Goal: Transaction & Acquisition: Book appointment/travel/reservation

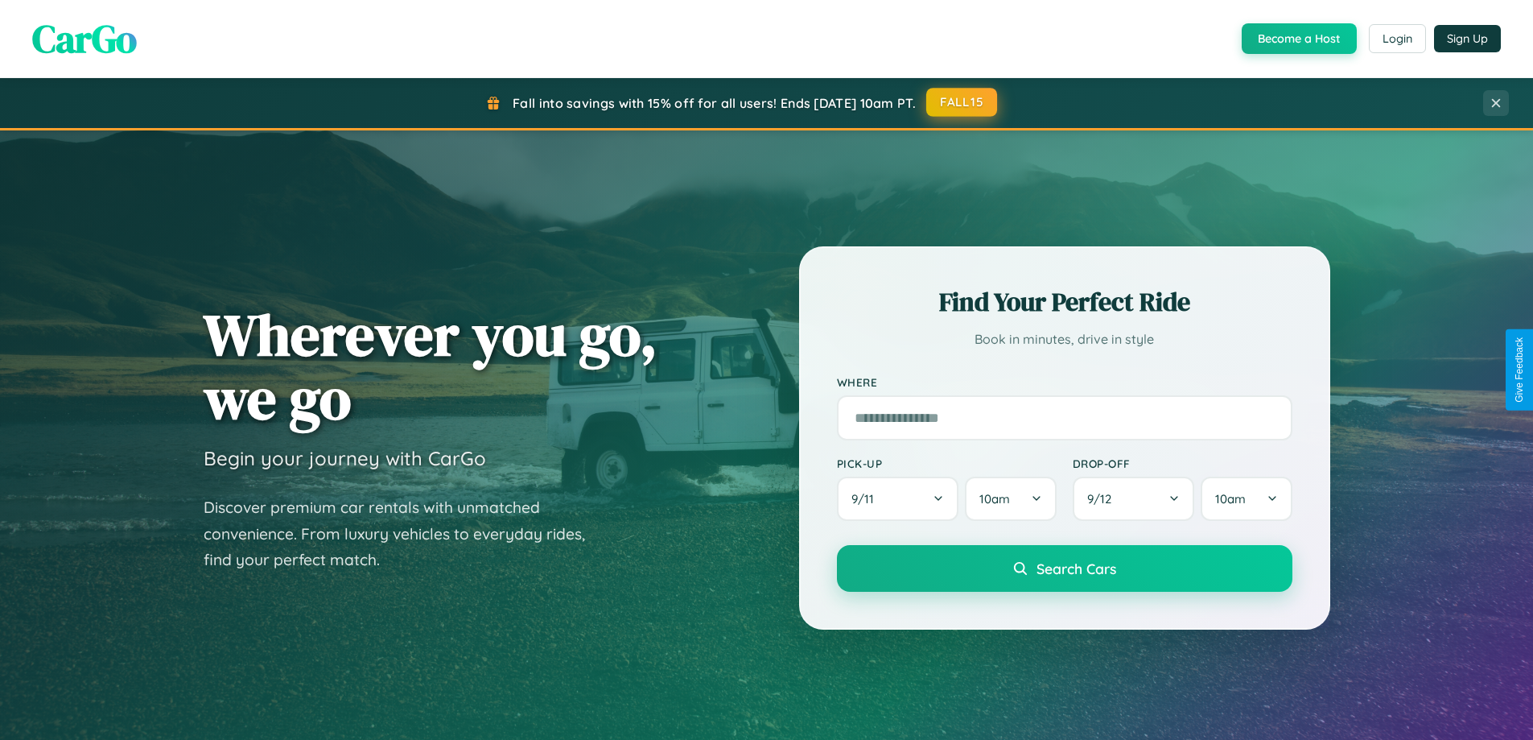
click at [962, 102] on button "FALL15" at bounding box center [961, 102] width 71 height 29
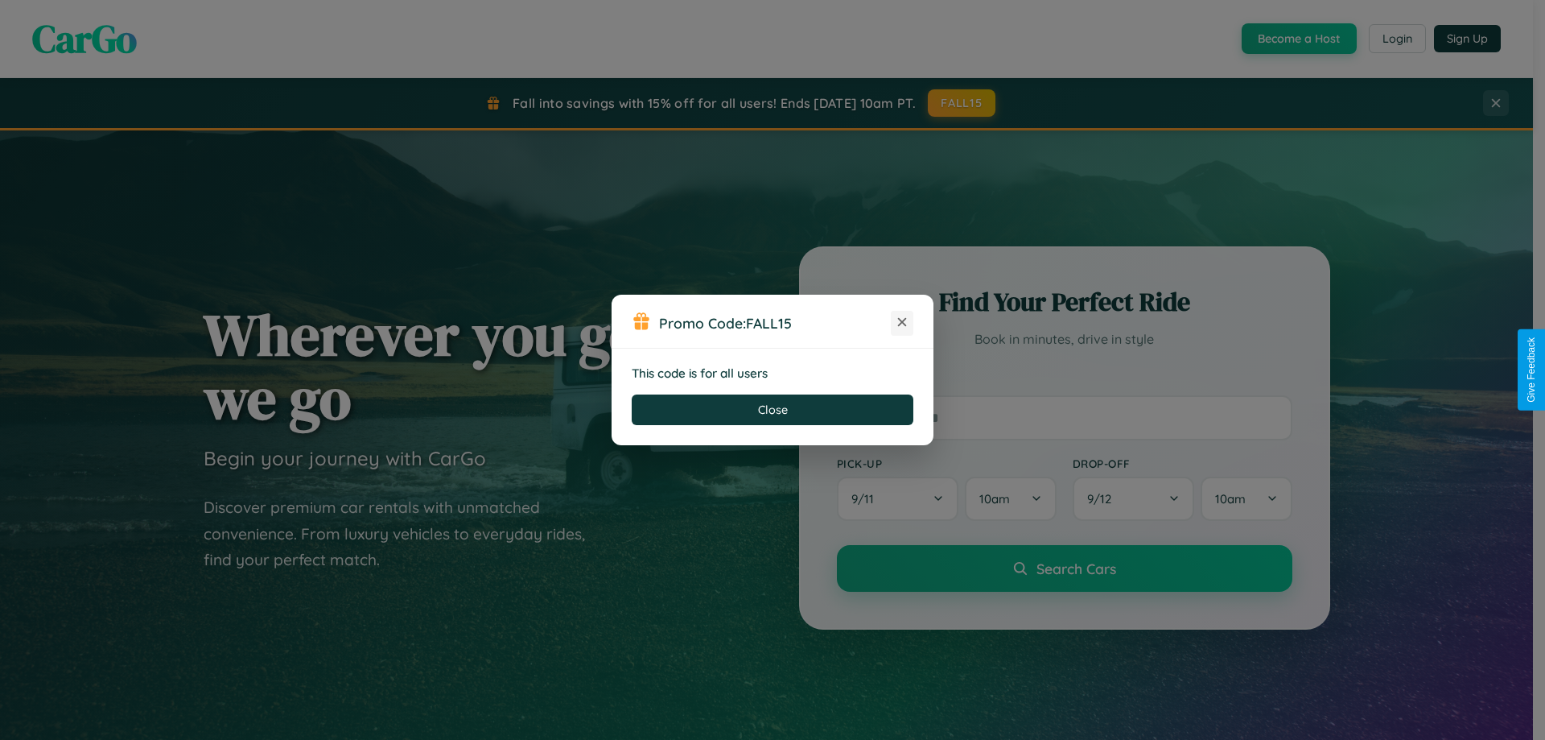
click at [902, 323] on icon at bounding box center [902, 322] width 16 height 16
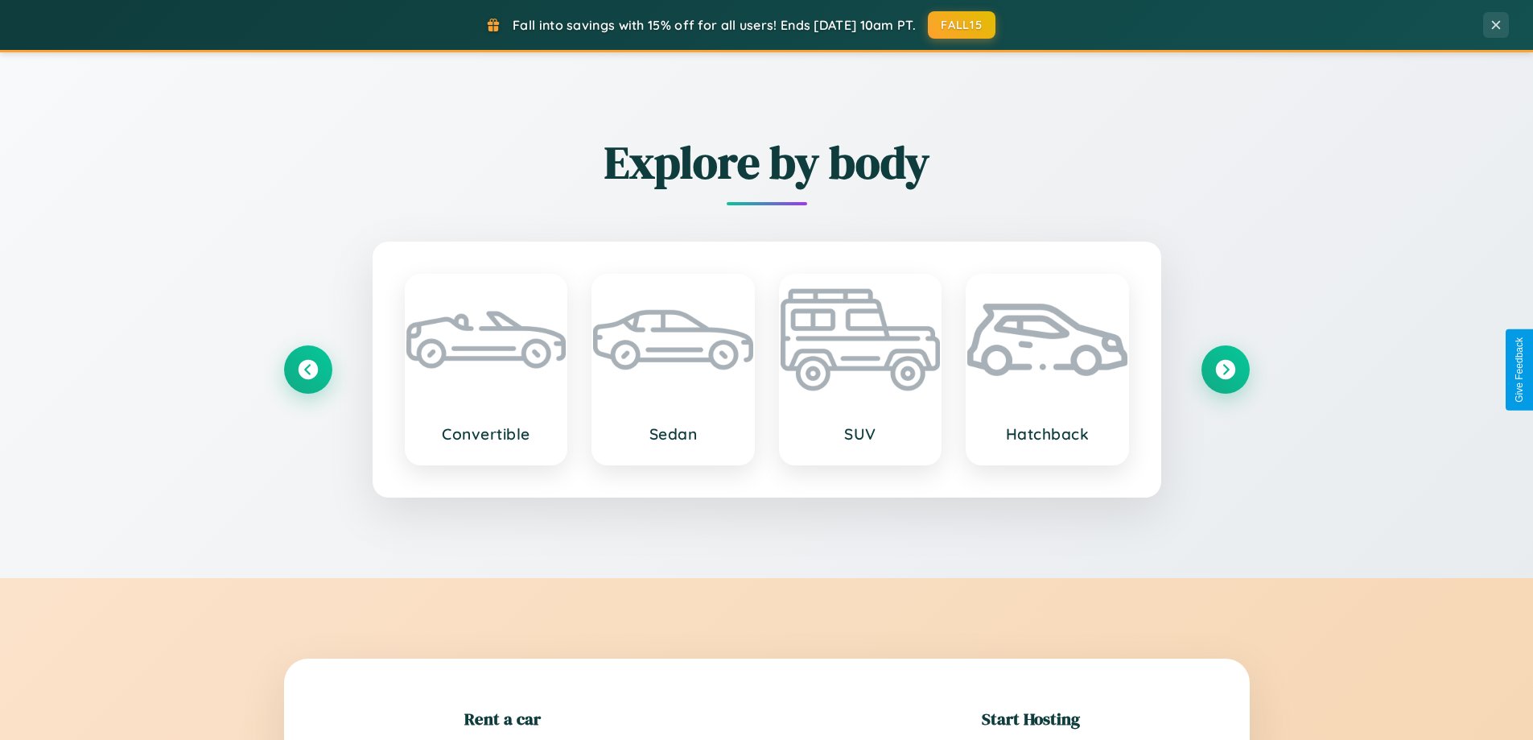
scroll to position [348, 0]
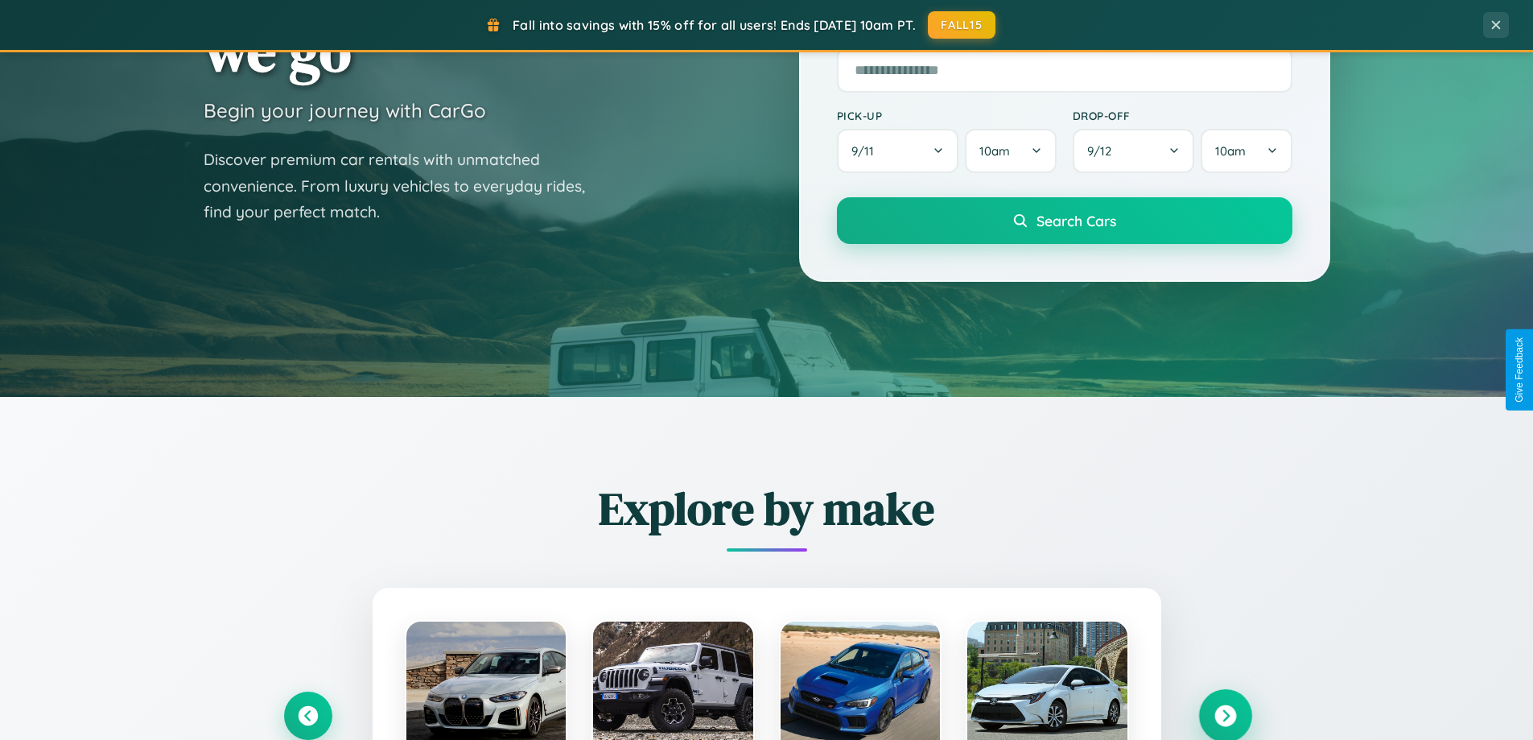
click at [1225, 715] on icon at bounding box center [1225, 716] width 22 height 22
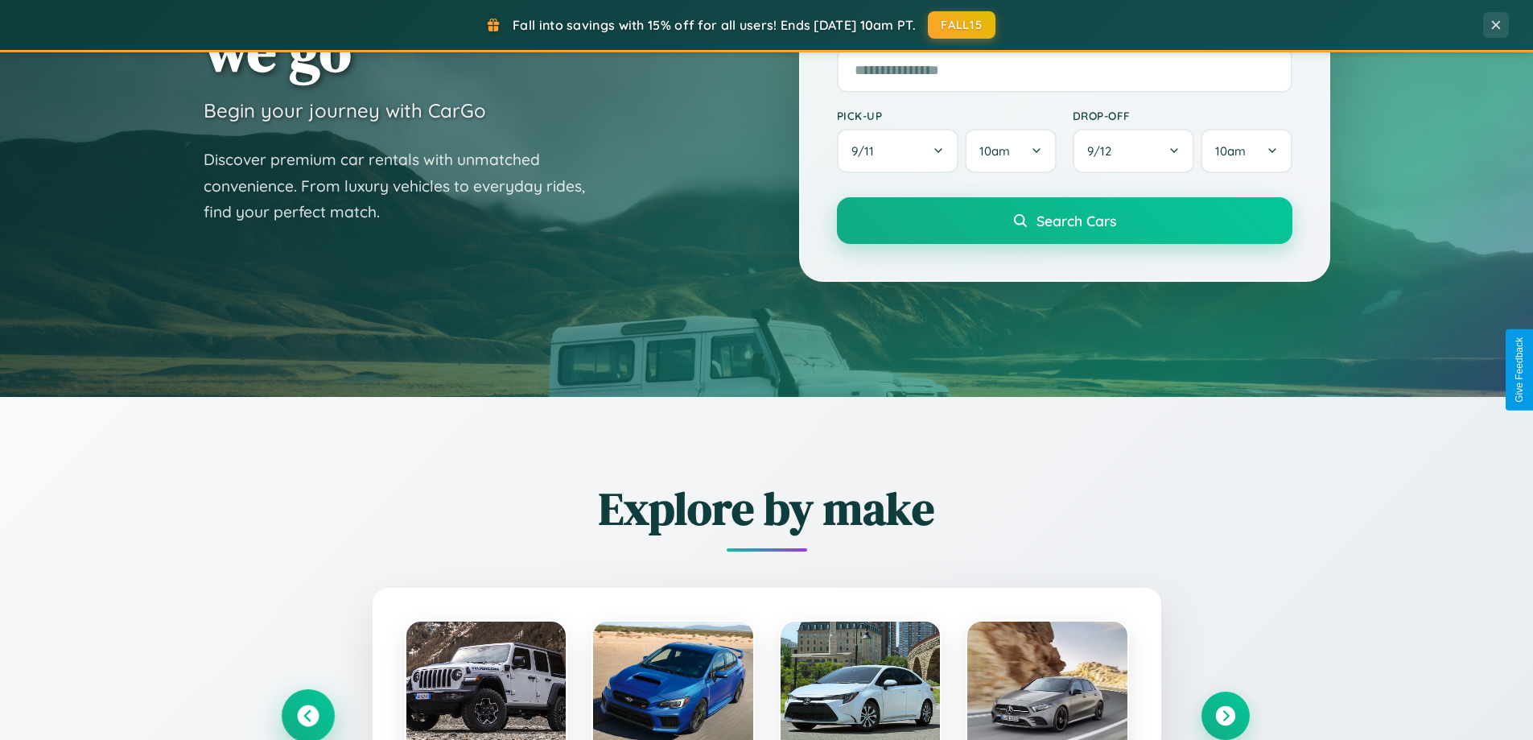
click at [307, 715] on icon at bounding box center [308, 716] width 22 height 22
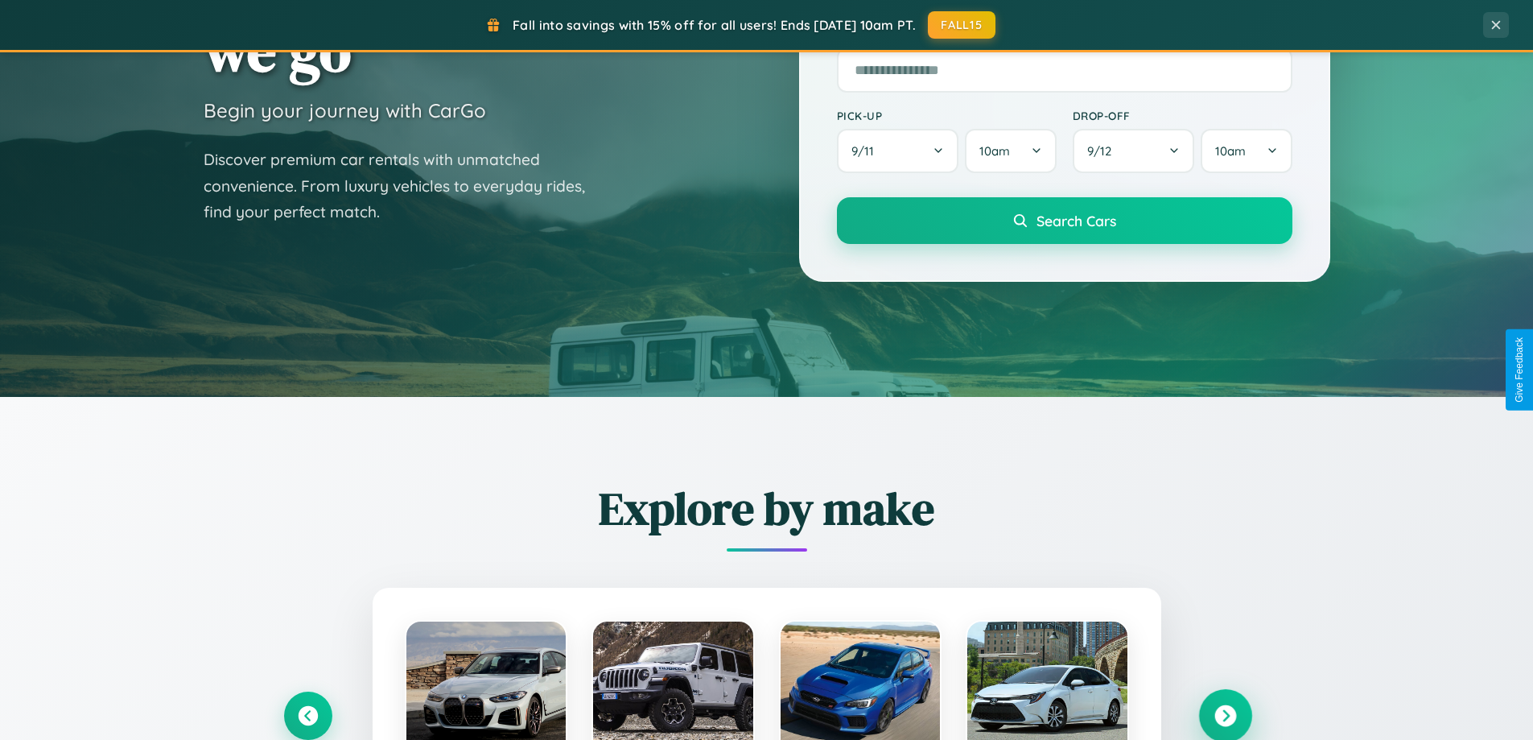
click at [1225, 715] on icon at bounding box center [1225, 716] width 22 height 22
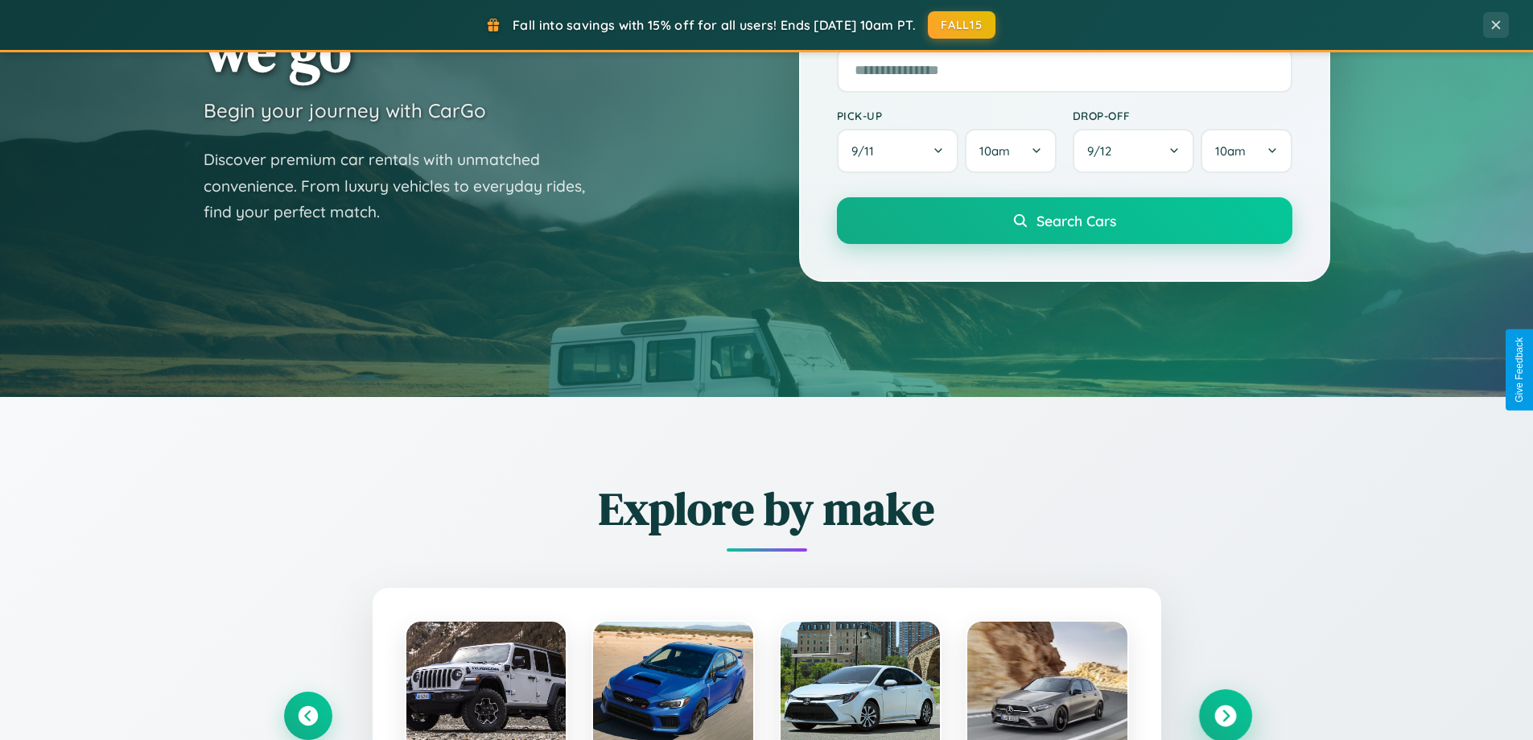
click at [1225, 714] on icon at bounding box center [1225, 716] width 22 height 22
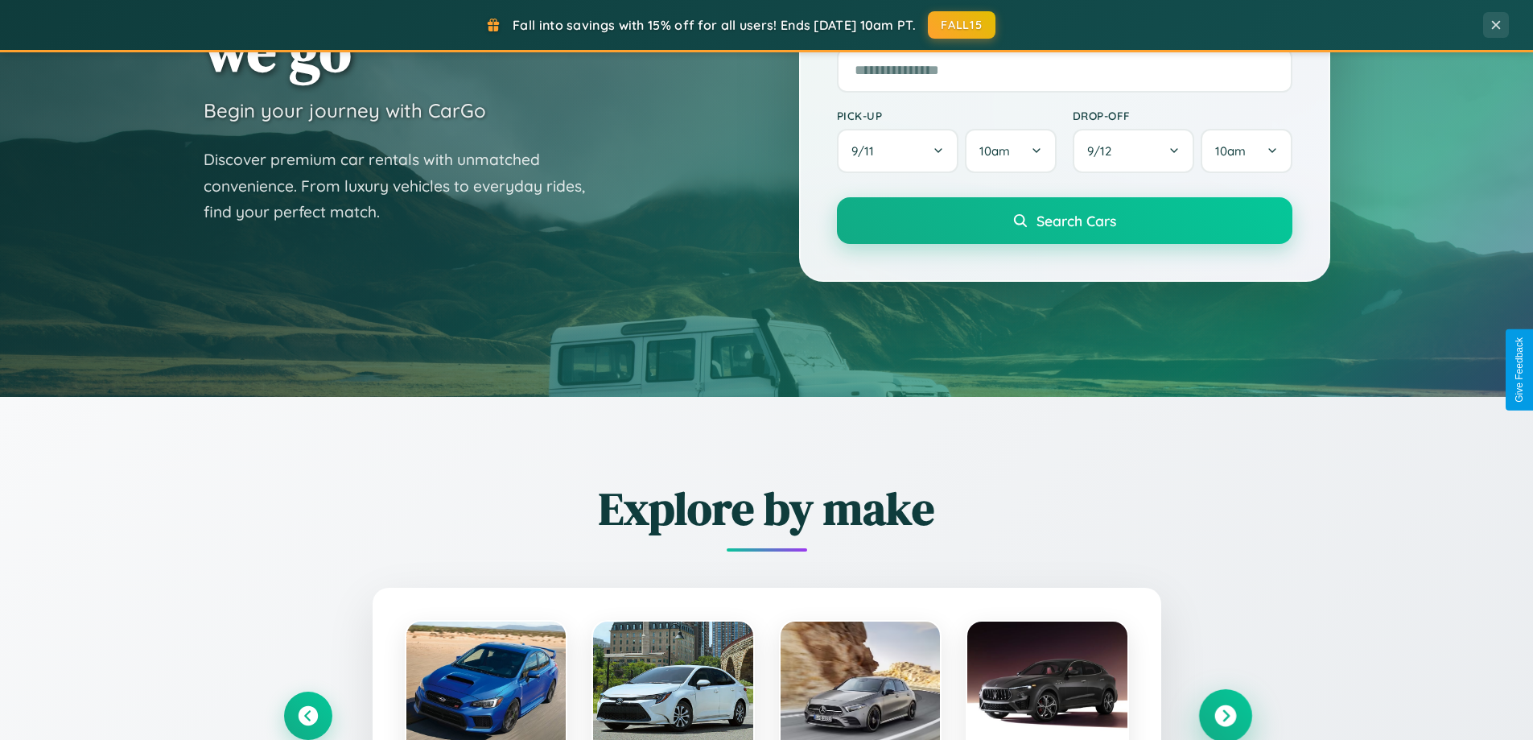
click at [1225, 714] on icon at bounding box center [1225, 716] width 22 height 22
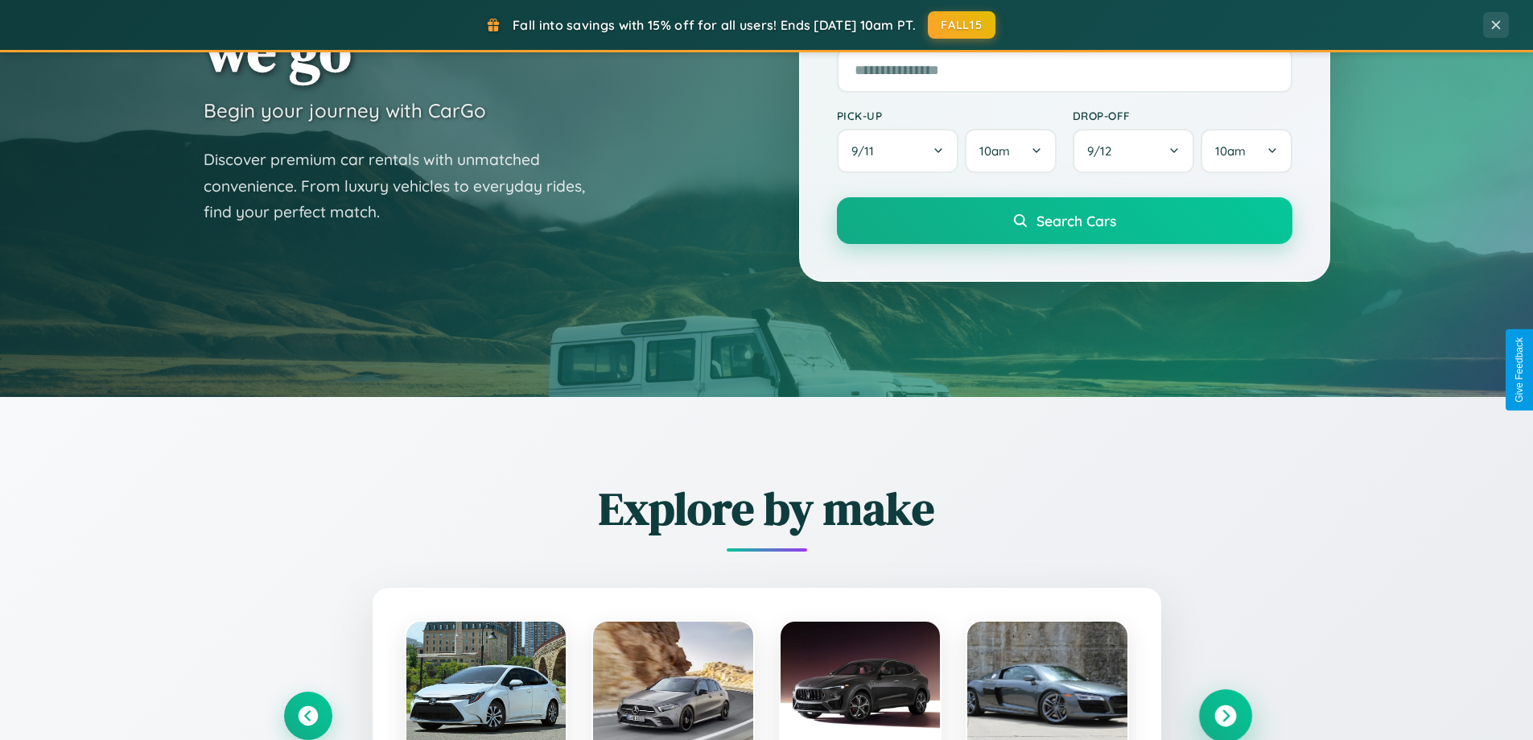
scroll to position [694, 0]
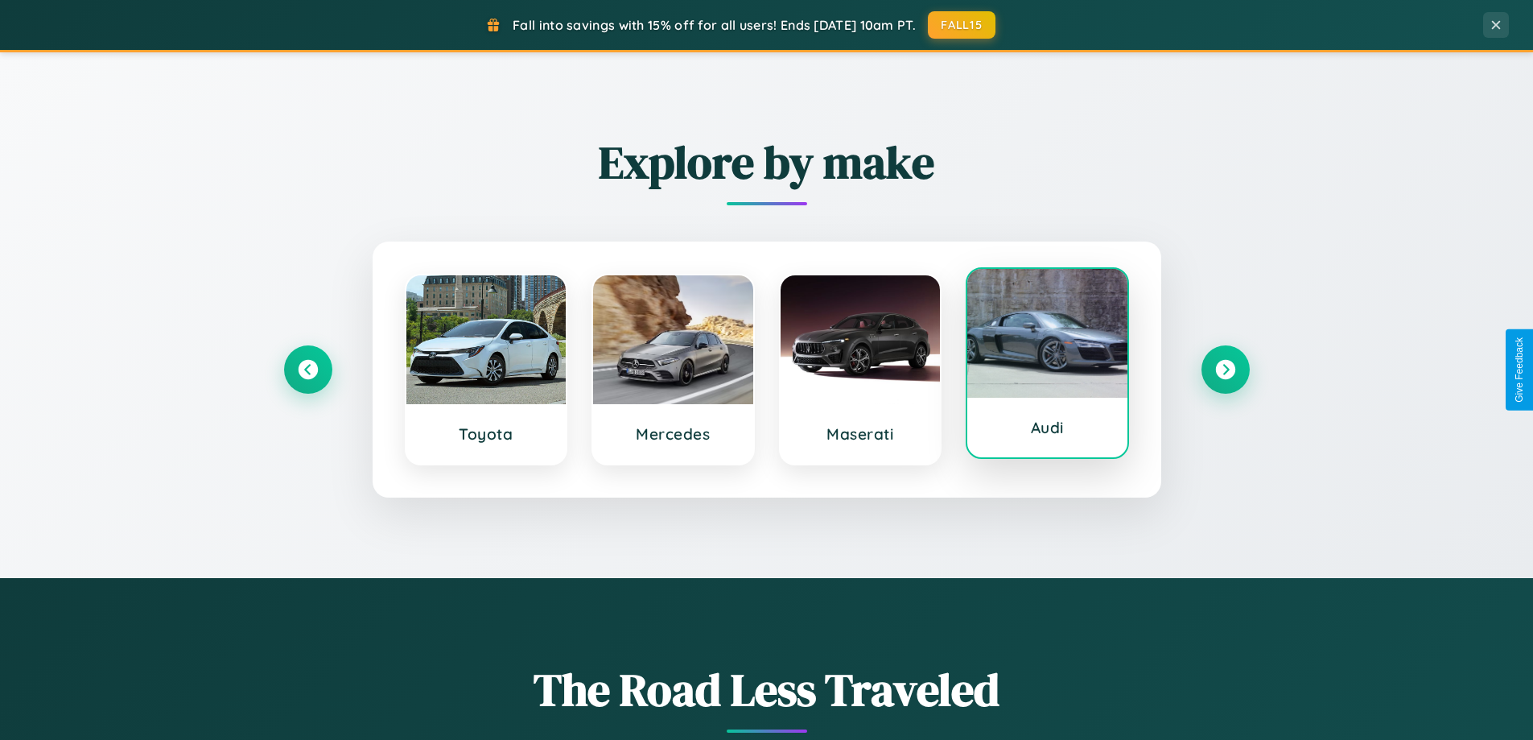
click at [1047, 363] on div at bounding box center [1047, 333] width 160 height 129
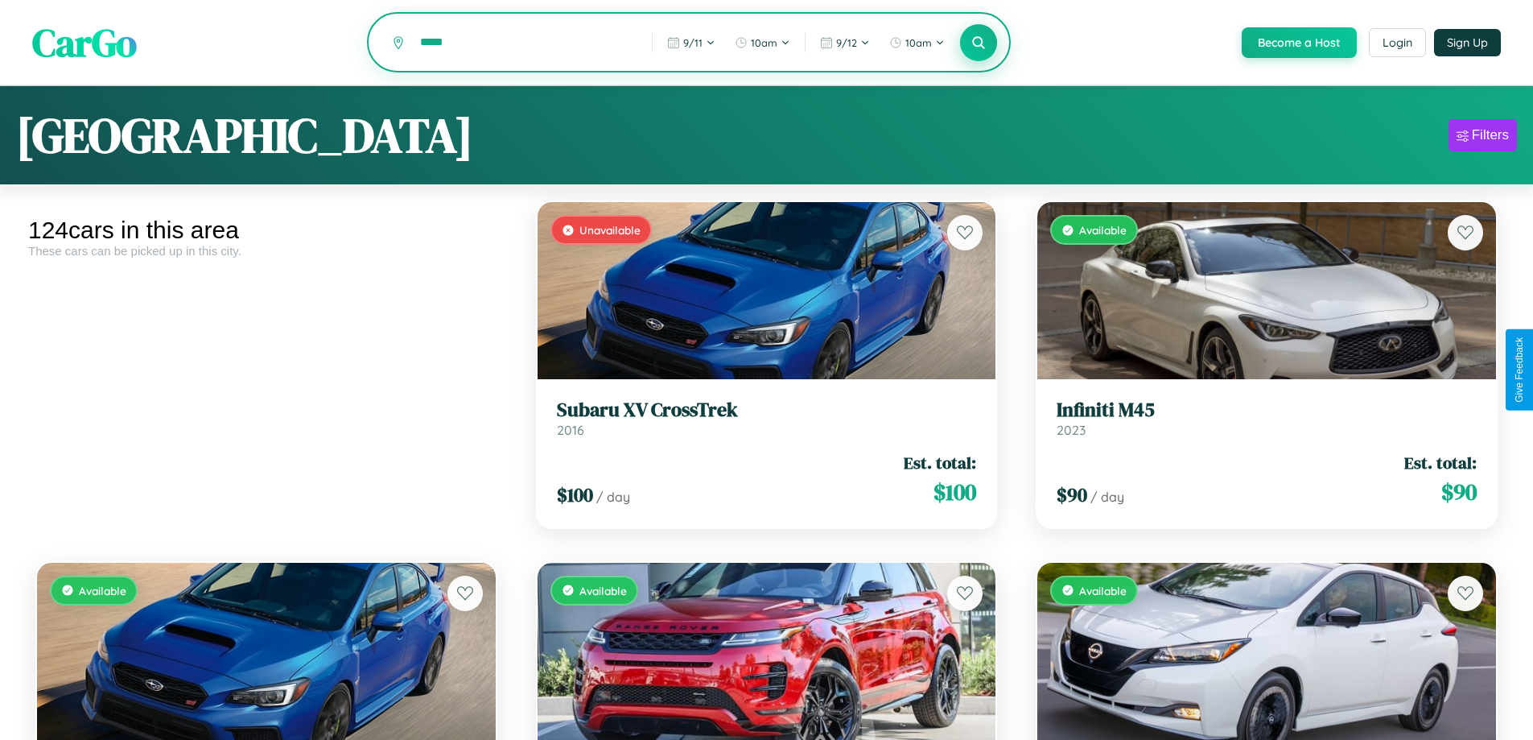
type input "*****"
click at [978, 43] on icon at bounding box center [978, 42] width 15 height 15
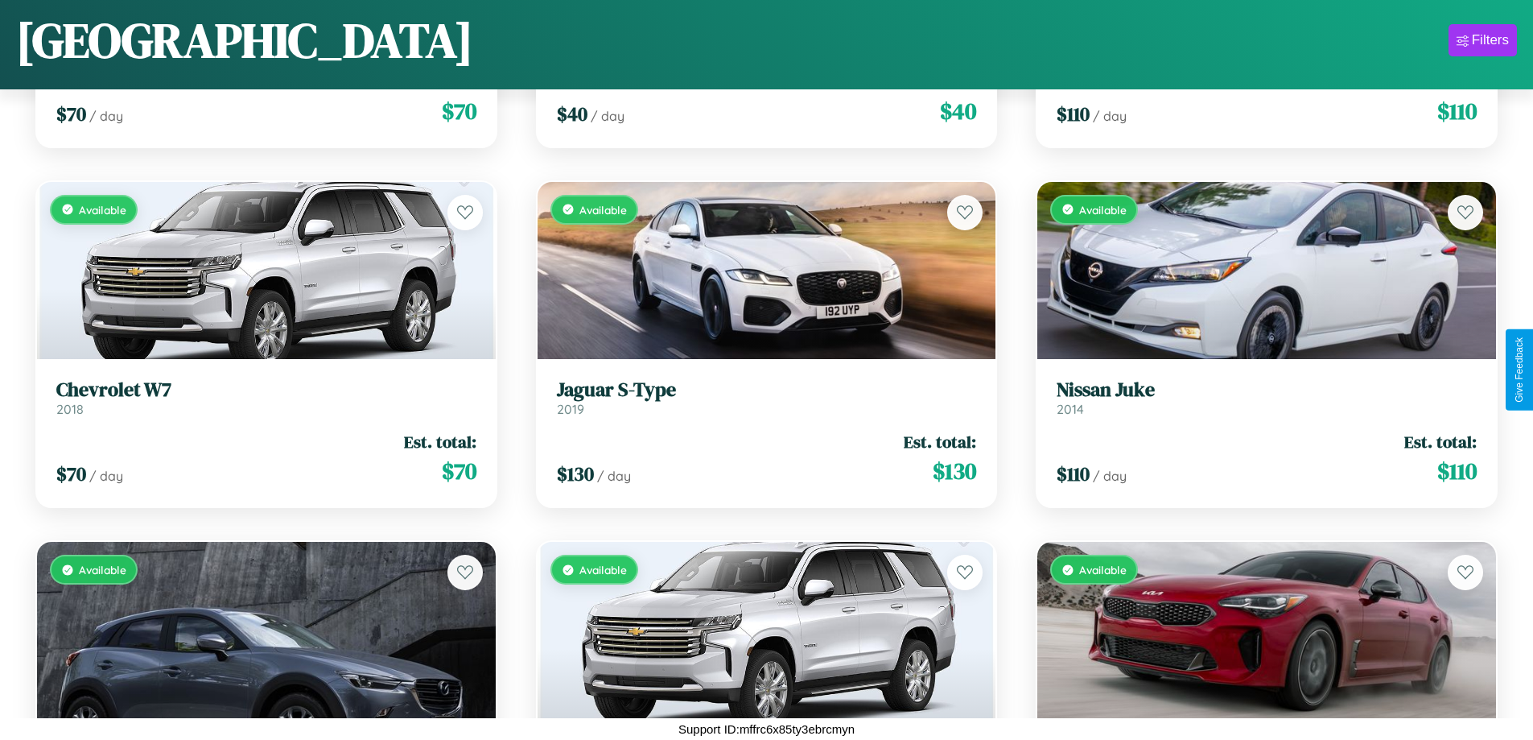
scroll to position [4551, 0]
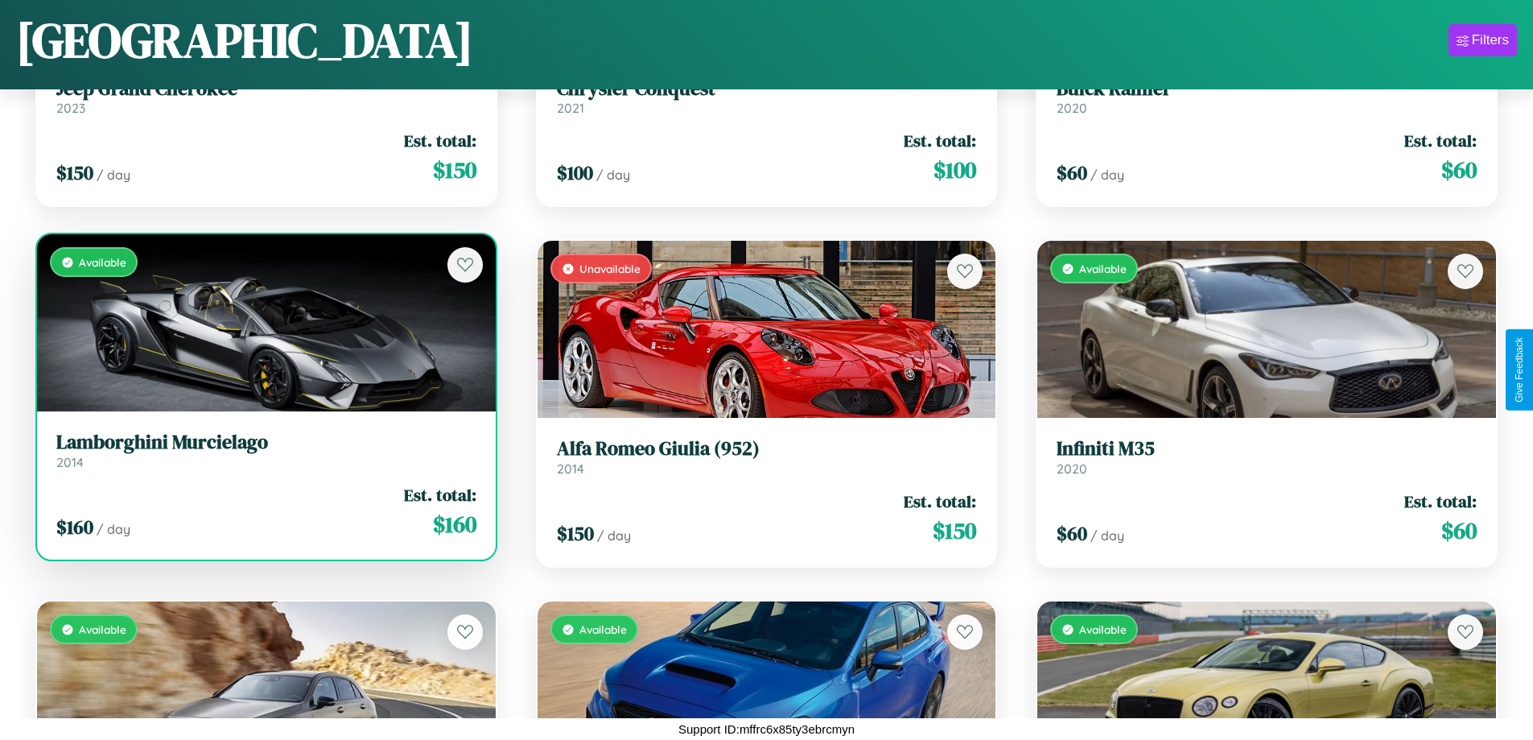
click at [264, 456] on link "Lamborghini Murcielago 2014" at bounding box center [266, 450] width 420 height 39
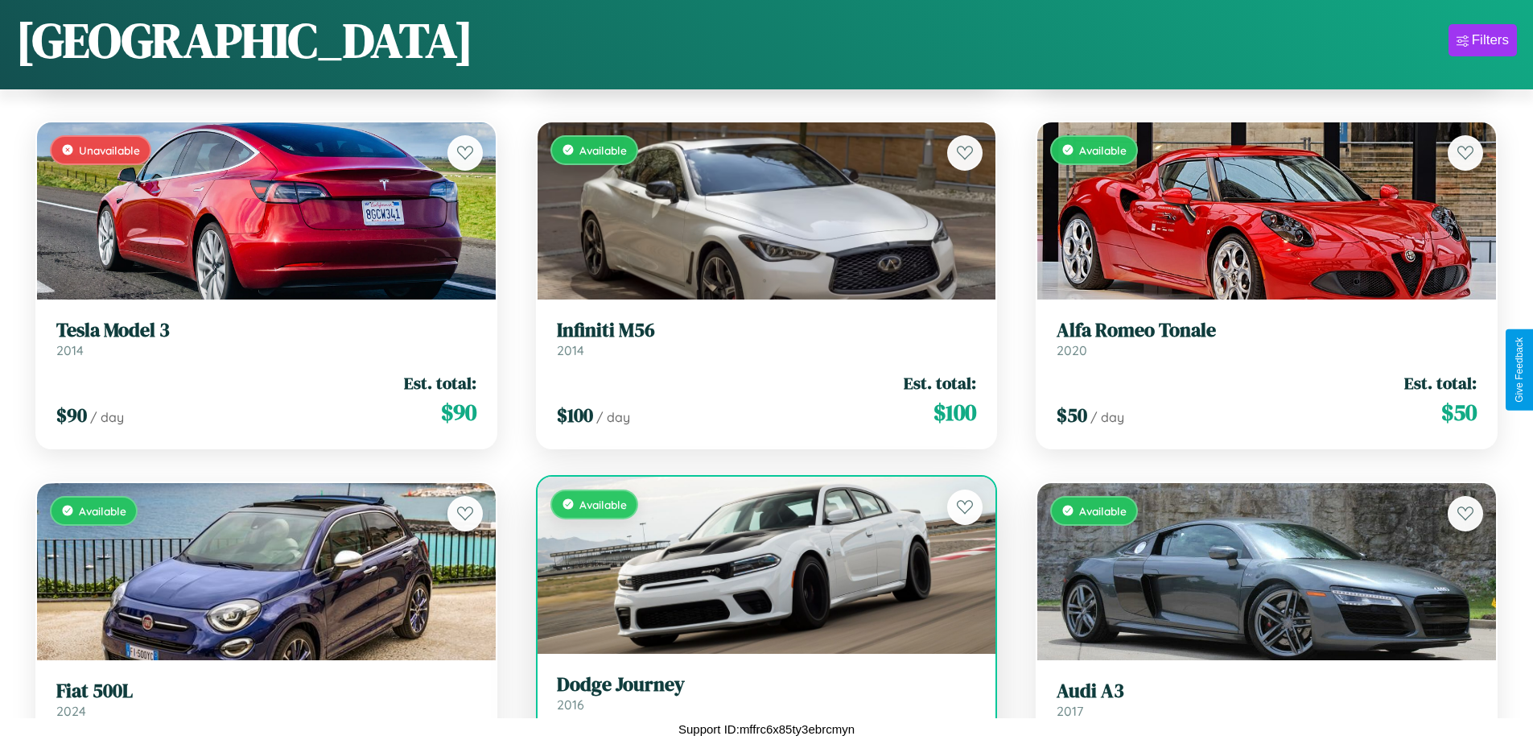
scroll to position [76, 0]
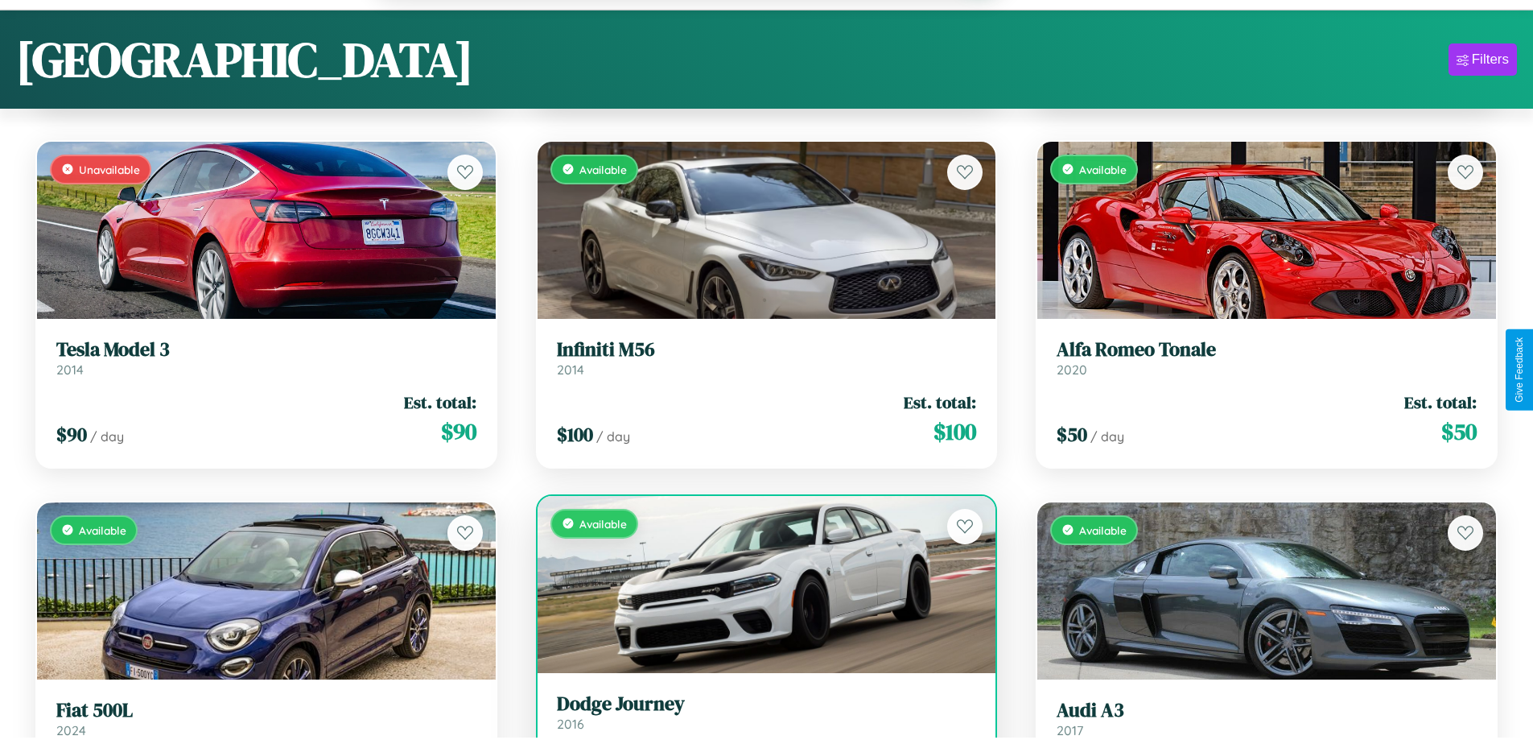
click at [760, 719] on link "Dodge Journey 2016" at bounding box center [767, 711] width 420 height 39
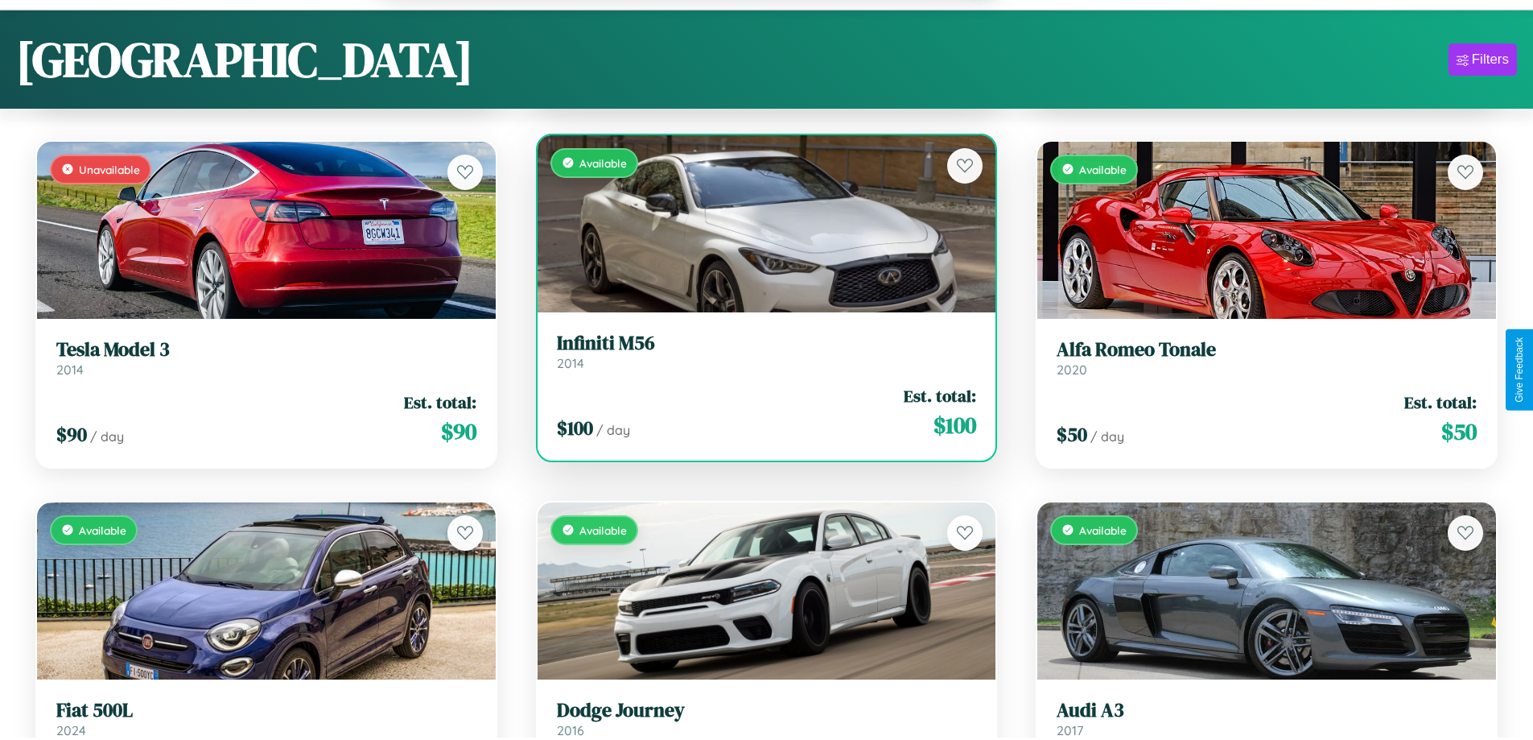
scroll to position [10676, 0]
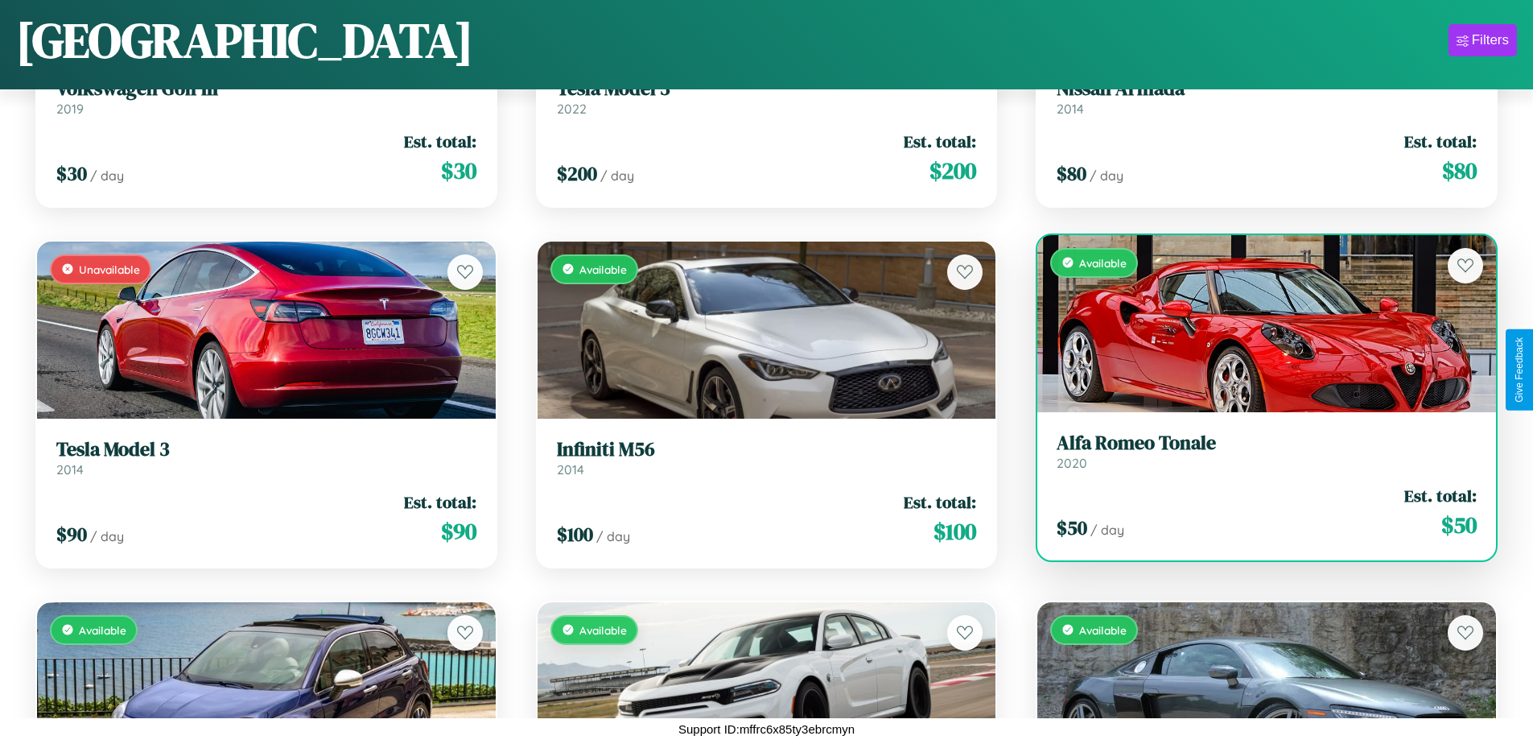
click at [1256, 457] on link "Alfa Romeo Tonale 2020" at bounding box center [1267, 450] width 420 height 39
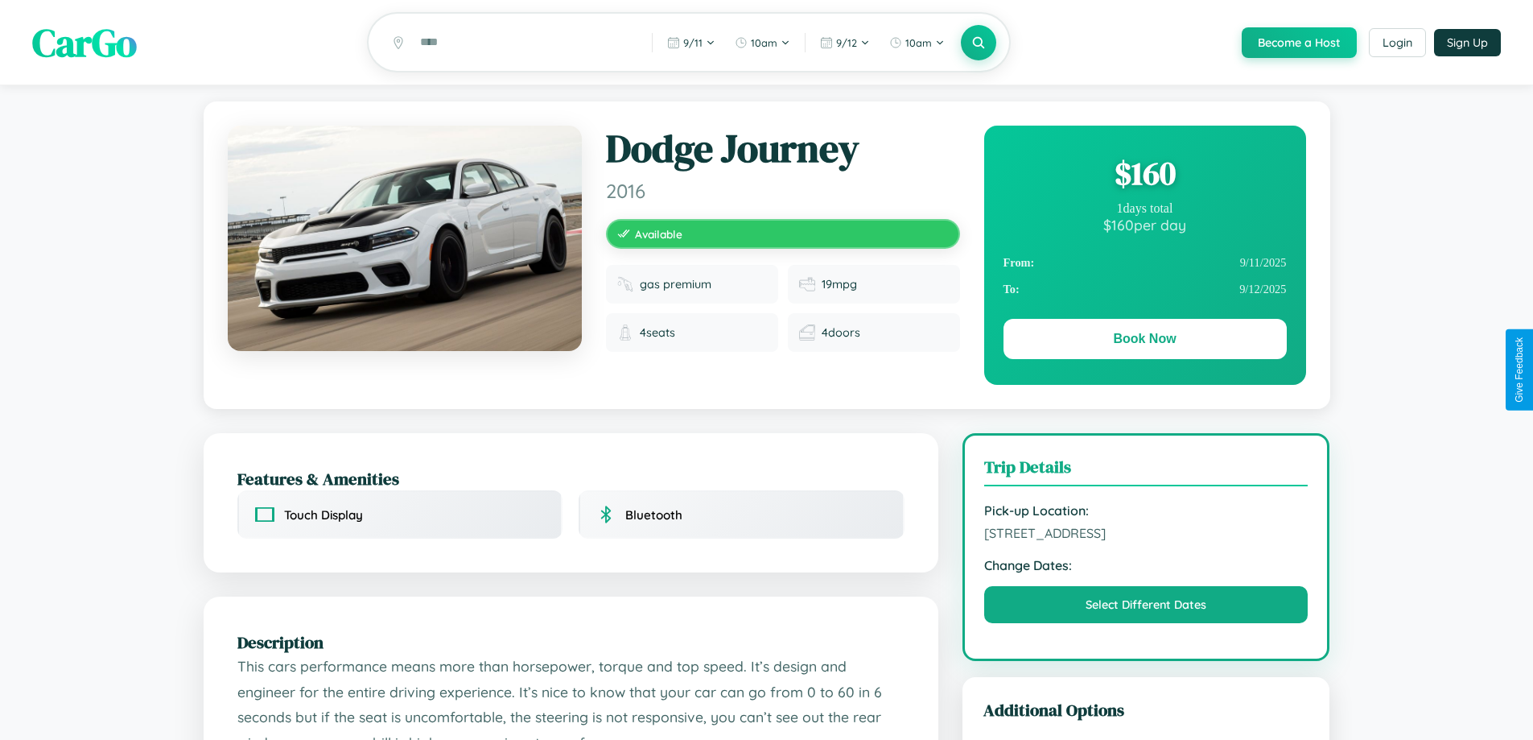
click at [1144, 175] on div "$ 160" at bounding box center [1144, 172] width 283 height 43
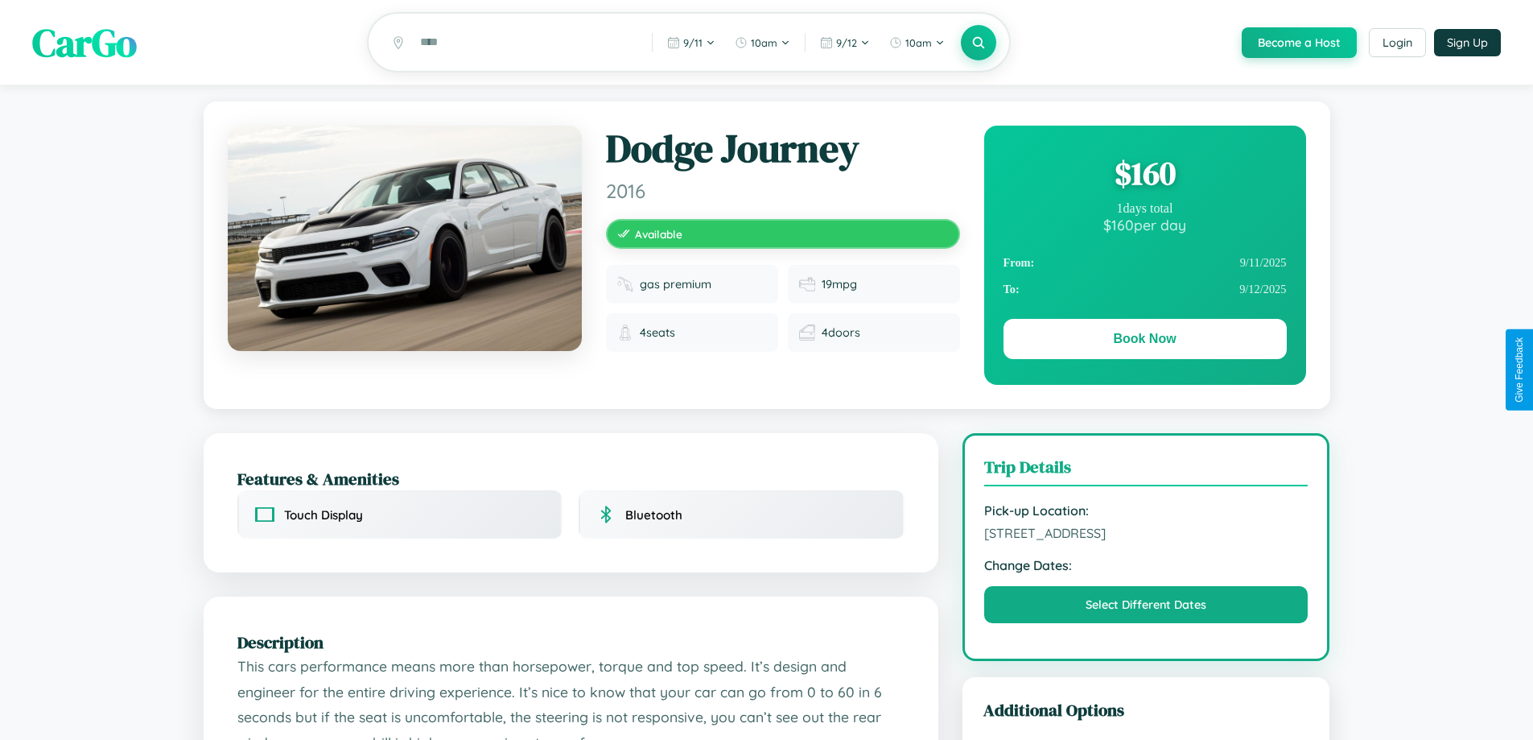
click at [1144, 175] on div "$ 160" at bounding box center [1144, 172] width 283 height 43
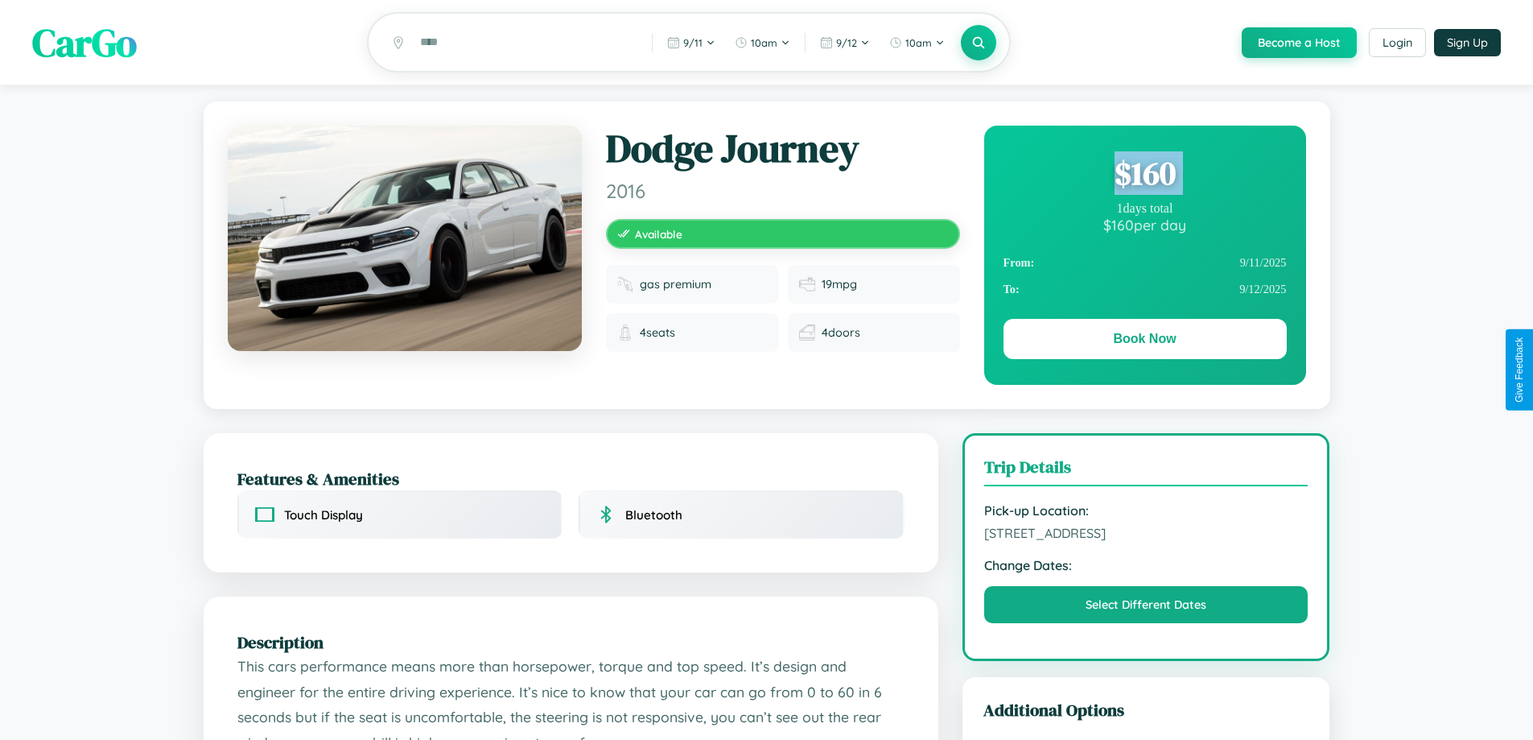
click at [1144, 175] on div "$ 160" at bounding box center [1144, 172] width 283 height 43
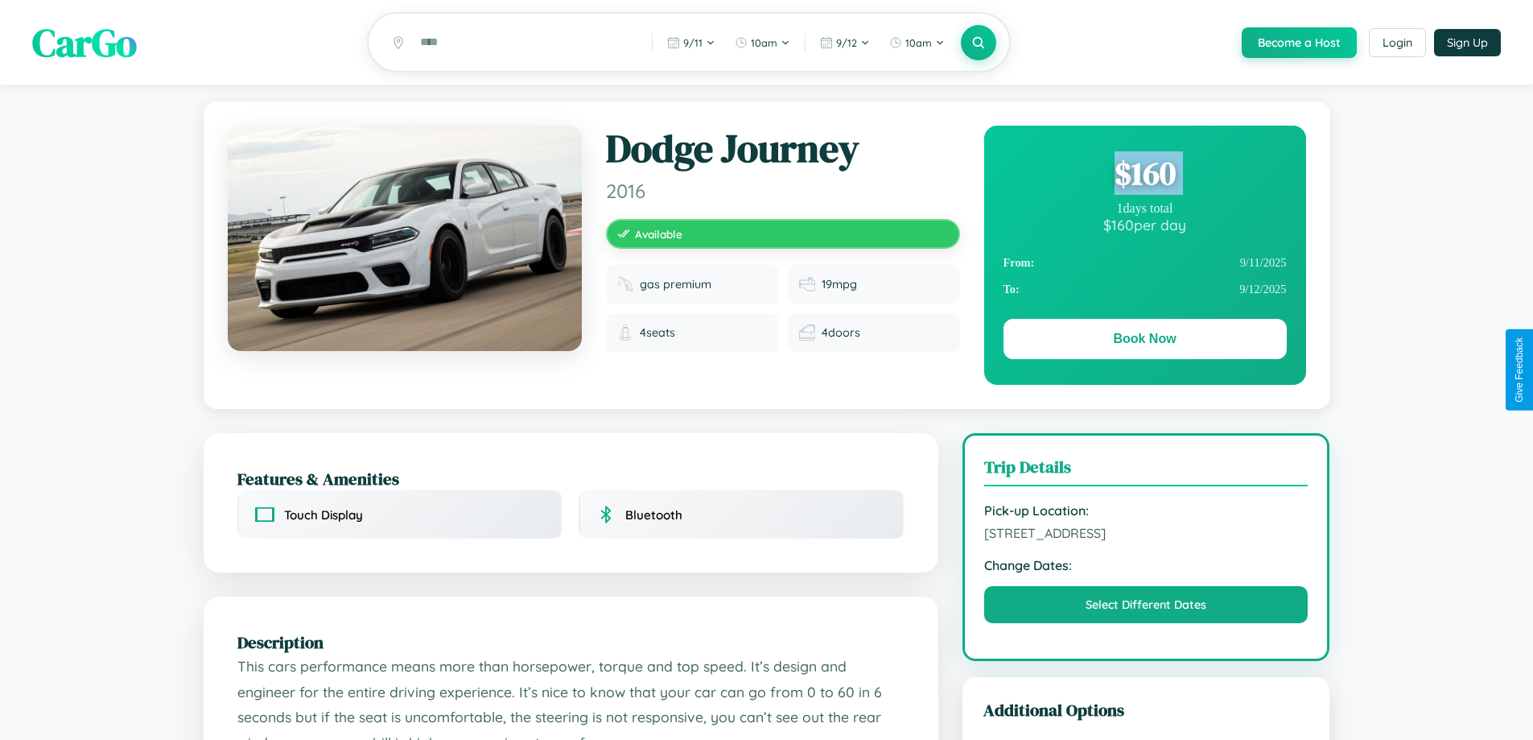
click at [1144, 175] on div "$ 160" at bounding box center [1144, 172] width 283 height 43
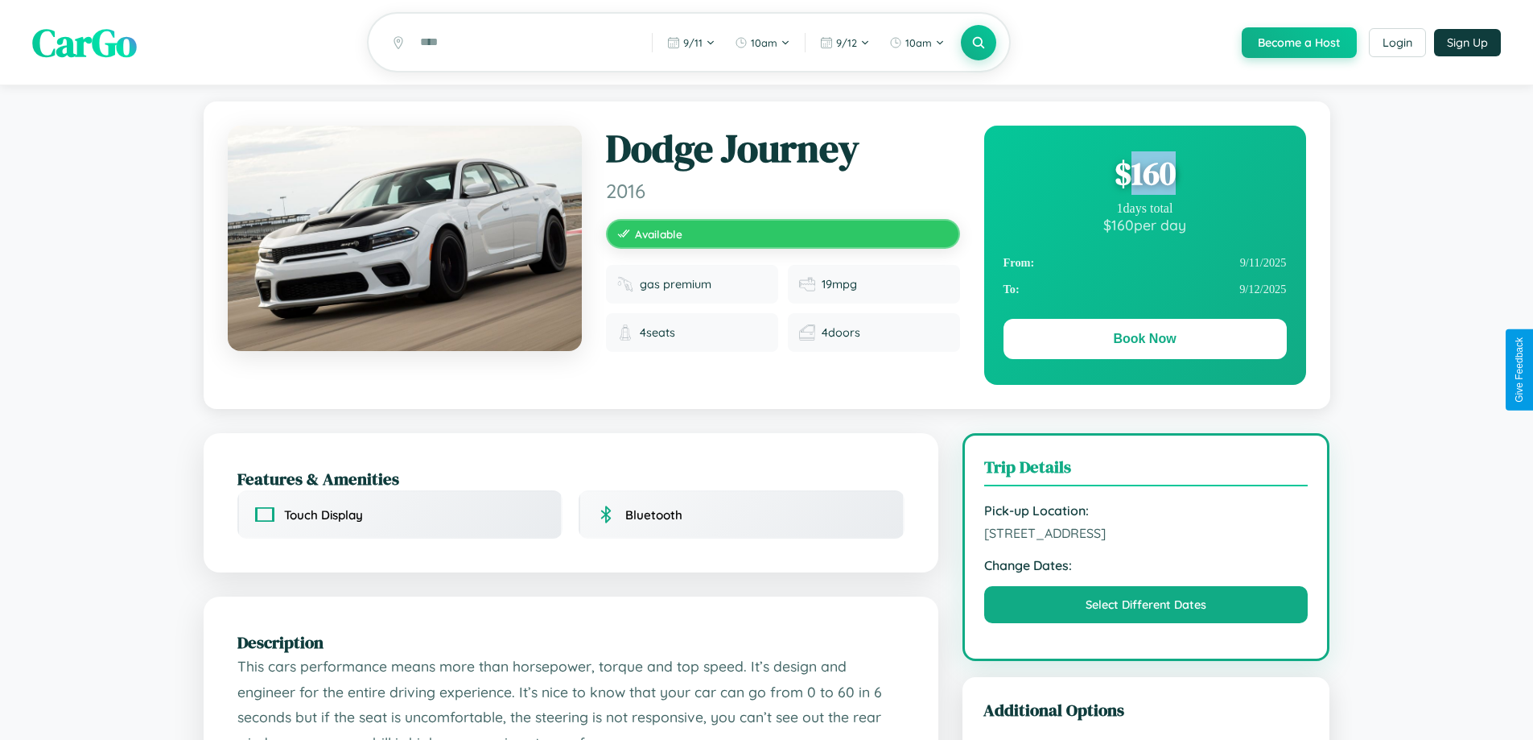
click at [1144, 175] on div "$ 160" at bounding box center [1144, 172] width 283 height 43
